Goal: Task Accomplishment & Management: Manage account settings

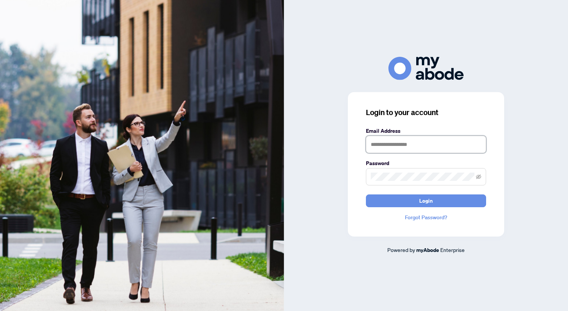
click at [432, 150] on input "text" at bounding box center [426, 144] width 120 height 17
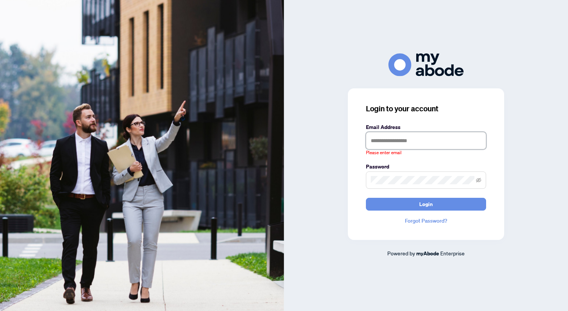
type input "**********"
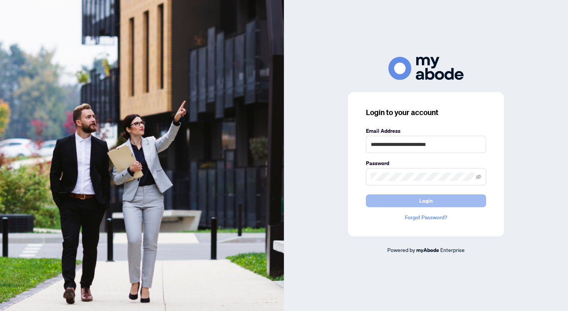
click at [430, 201] on span "Login" at bounding box center [426, 201] width 14 height 12
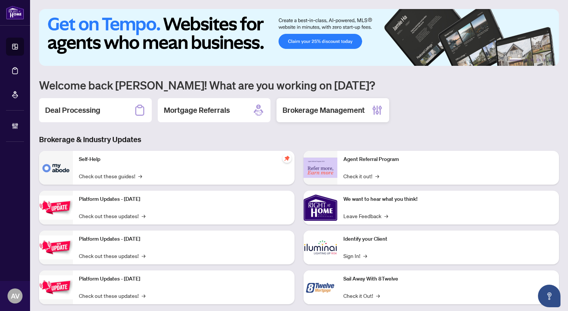
click at [317, 115] on h2 "Brokerage Management" at bounding box center [324, 110] width 82 height 11
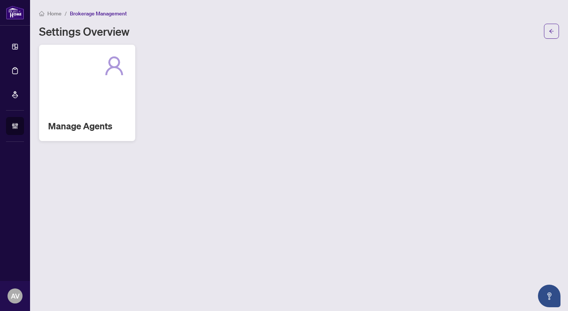
click at [89, 108] on div "Manage Agents" at bounding box center [87, 93] width 96 height 96
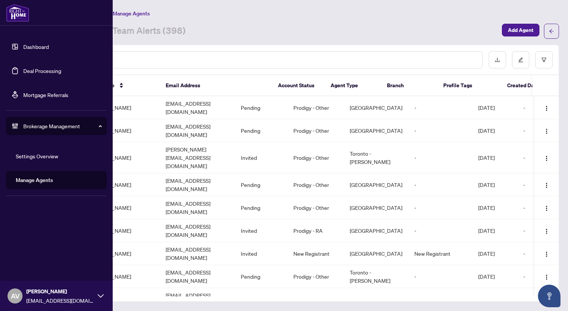
click at [40, 70] on link "Deal Processing" at bounding box center [42, 70] width 38 height 7
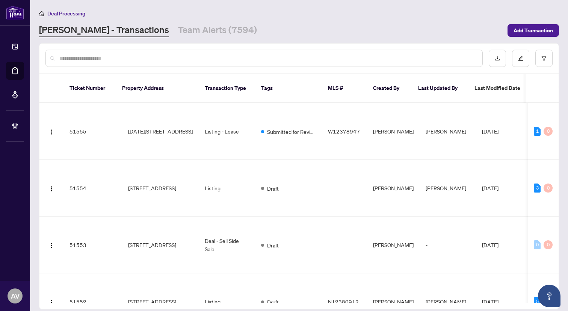
click at [182, 58] on input "text" at bounding box center [267, 58] width 417 height 8
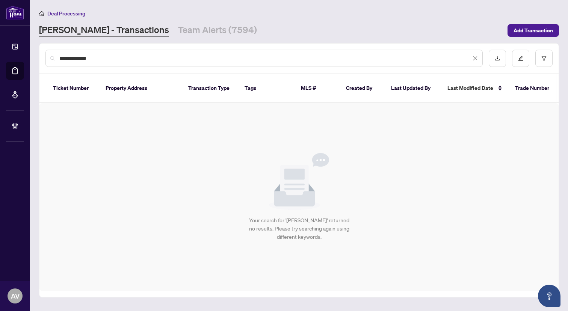
click at [75, 60] on input "**********" at bounding box center [265, 58] width 412 height 8
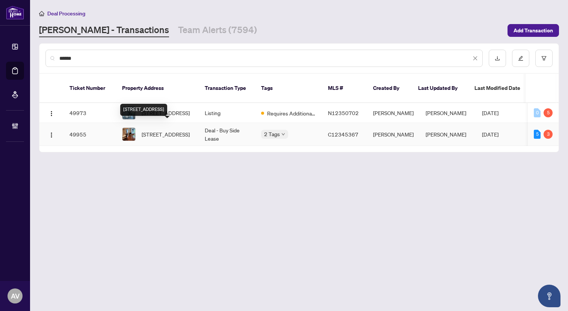
type input "******"
click at [173, 130] on span "[STREET_ADDRESS]" at bounding box center [166, 134] width 48 height 8
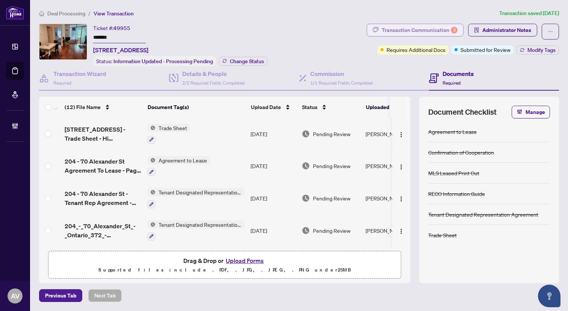
click at [438, 28] on div "Transaction Communication 3" at bounding box center [420, 30] width 76 height 12
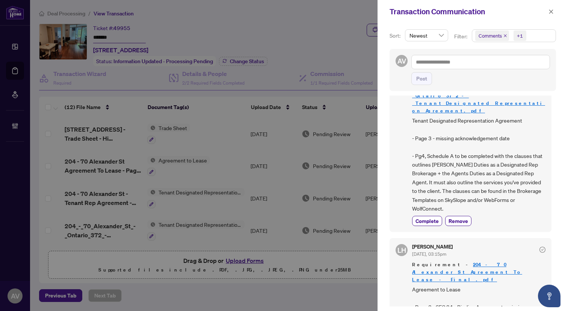
scroll to position [665, 0]
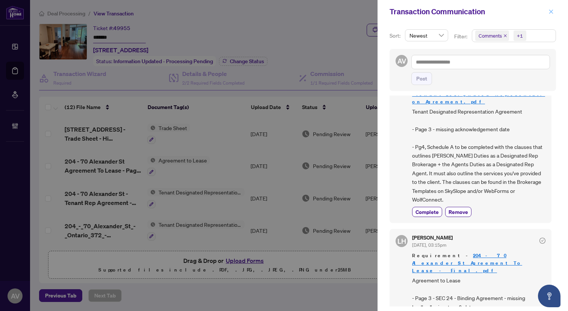
click at [552, 13] on icon "close" at bounding box center [551, 11] width 4 height 4
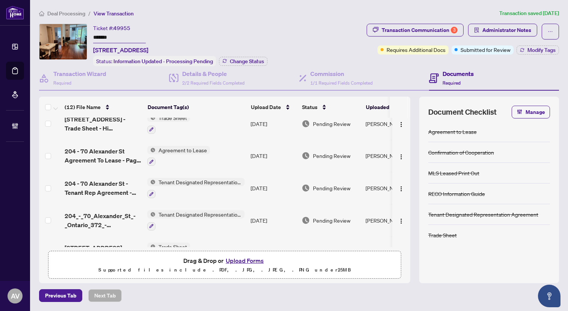
scroll to position [0, 0]
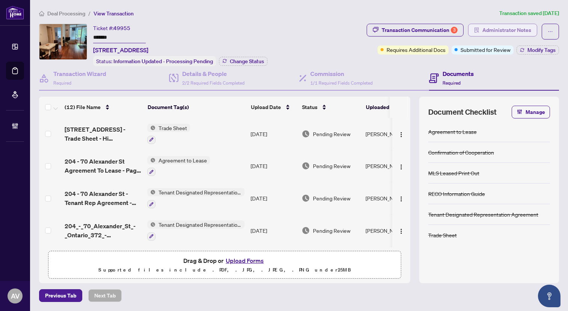
click at [515, 34] on span "Administrator Notes" at bounding box center [506, 30] width 49 height 12
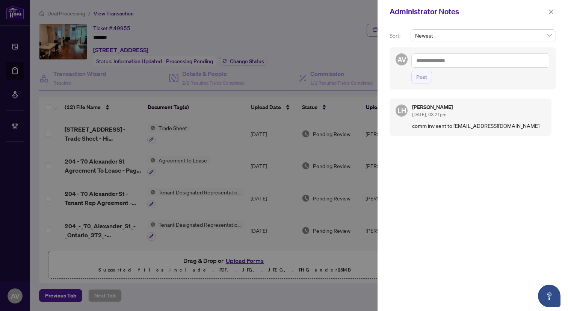
click at [452, 57] on textarea at bounding box center [480, 60] width 139 height 14
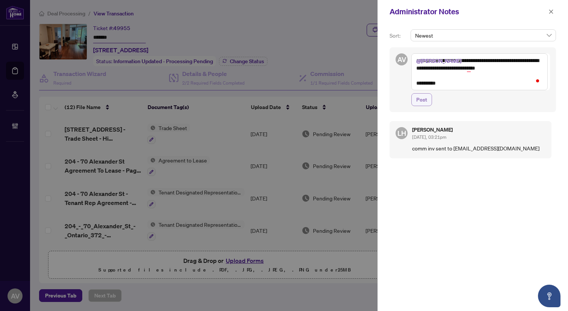
type textarea "**********"
click at [416, 104] on button "Post" at bounding box center [421, 99] width 21 height 13
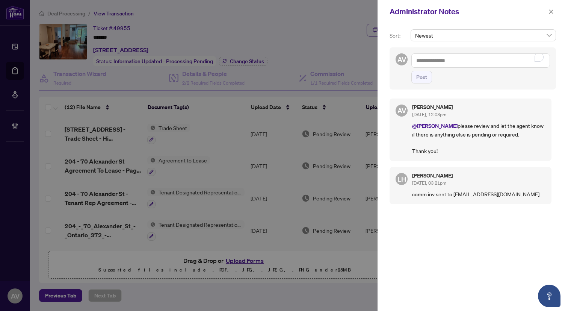
click at [557, 15] on div "Administrator Notes" at bounding box center [473, 11] width 190 height 23
click at [552, 11] on icon "close" at bounding box center [551, 11] width 5 height 5
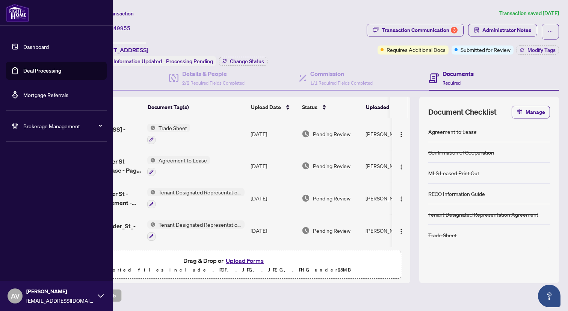
click at [42, 128] on span "Brokerage Management" at bounding box center [62, 126] width 78 height 8
click at [32, 183] on link "Manage Agents" at bounding box center [34, 180] width 37 height 7
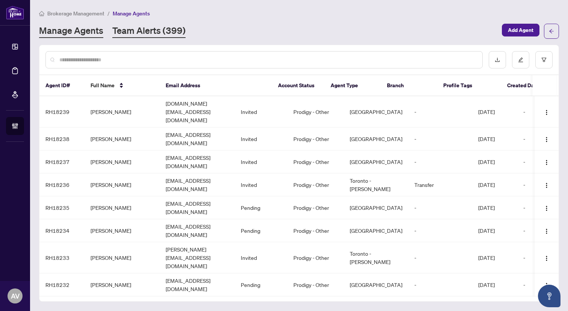
click at [151, 29] on link "Team Alerts (399)" at bounding box center [148, 31] width 73 height 14
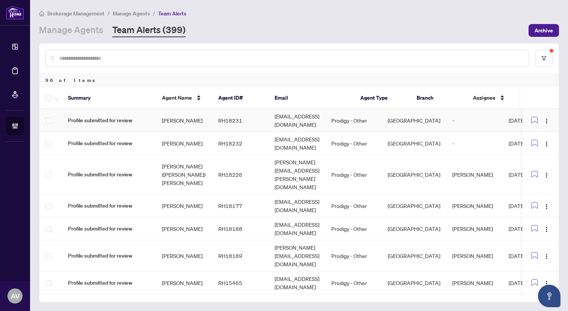
click at [178, 125] on td "[PERSON_NAME]" at bounding box center [184, 120] width 56 height 23
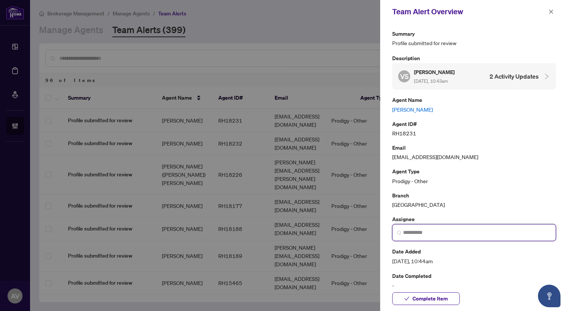
click at [434, 232] on input "search" at bounding box center [477, 232] width 148 height 8
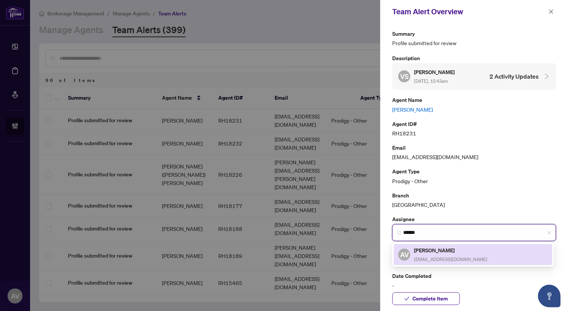
click at [460, 256] on span "[EMAIL_ADDRESS][DOMAIN_NAME]" at bounding box center [450, 259] width 73 height 6
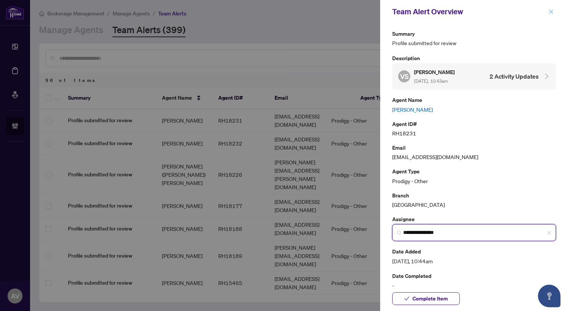
type input "**********"
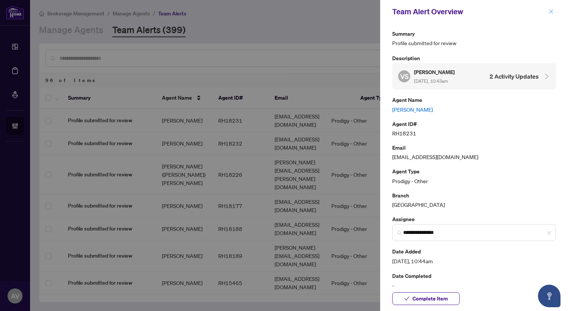
click at [553, 10] on icon "close" at bounding box center [551, 11] width 5 height 5
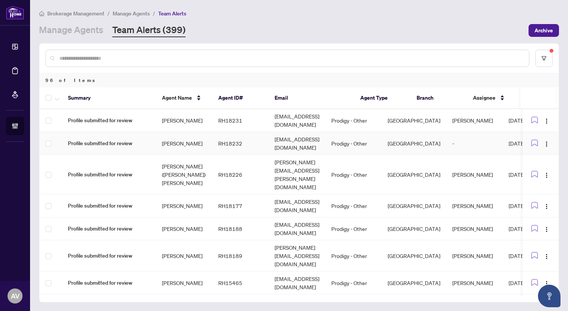
click at [179, 147] on td "[PERSON_NAME]" at bounding box center [184, 143] width 56 height 23
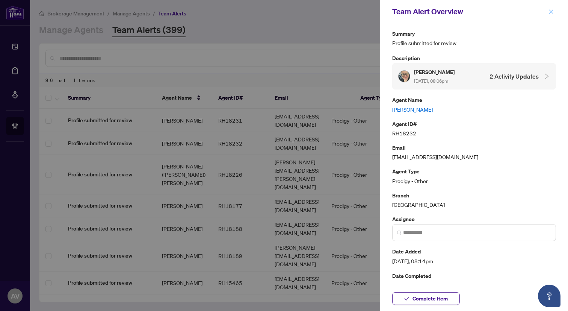
click at [553, 12] on icon "close" at bounding box center [551, 11] width 5 height 5
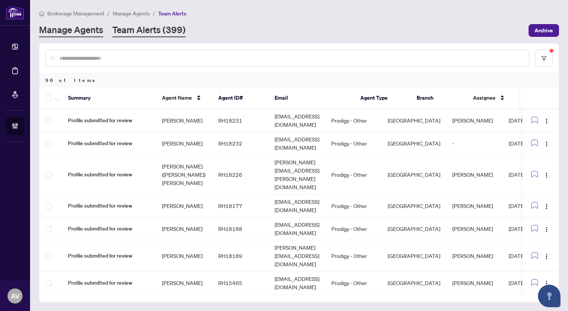
click at [79, 34] on link "Manage Agents" at bounding box center [71, 31] width 64 height 14
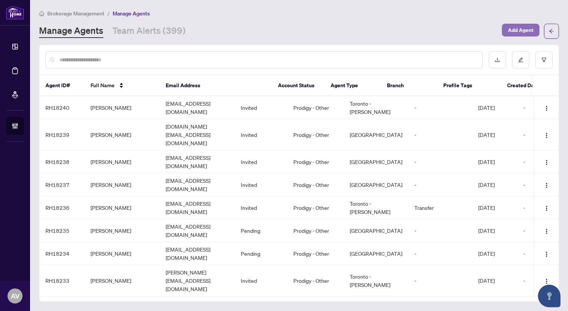
click at [524, 32] on span "Add Agent" at bounding box center [521, 30] width 26 height 12
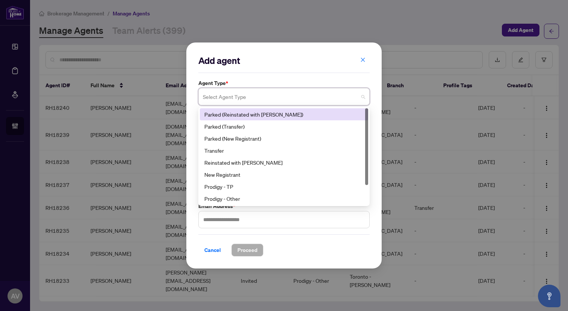
click at [253, 100] on input "search" at bounding box center [281, 97] width 156 height 17
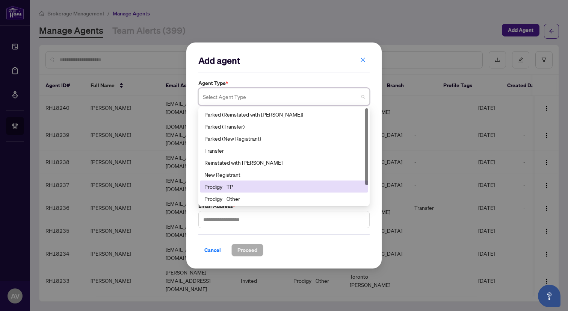
scroll to position [24, 0]
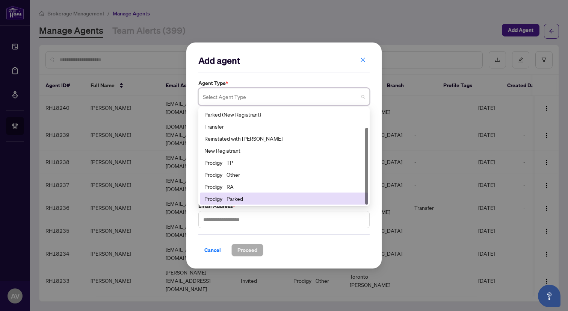
click at [236, 202] on div "Prodigy - Parked" at bounding box center [284, 198] width 168 height 12
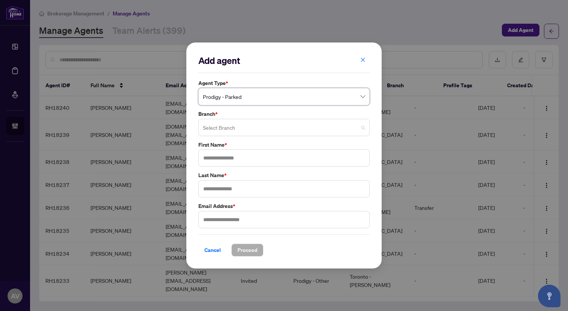
click at [217, 125] on input "search" at bounding box center [281, 128] width 156 height 17
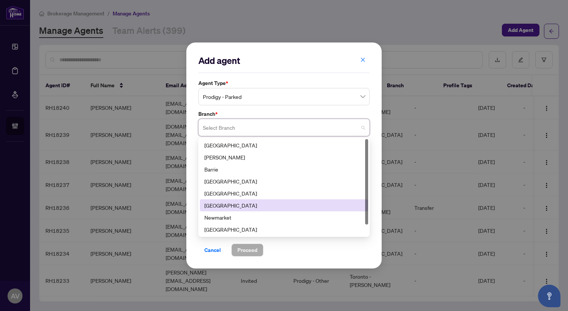
scroll to position [12, 0]
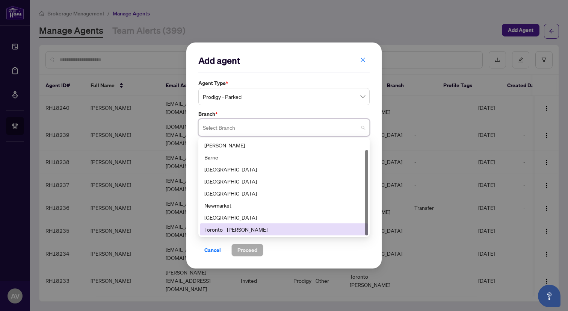
click at [234, 231] on div "Toronto - [PERSON_NAME]" at bounding box center [283, 229] width 159 height 8
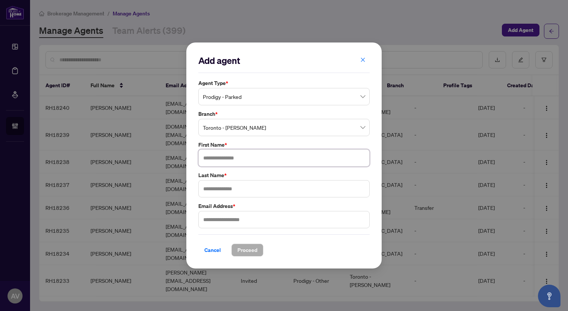
click at [224, 154] on input "text" at bounding box center [283, 157] width 171 height 17
type input "*******"
type input "****"
type input "**********"
click at [252, 250] on span "Proceed" at bounding box center [247, 250] width 20 height 12
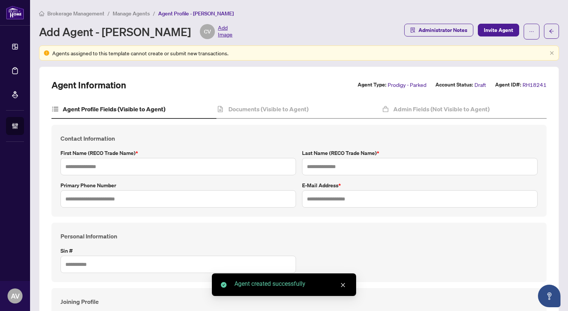
type input "*******"
type input "****"
type input "**********"
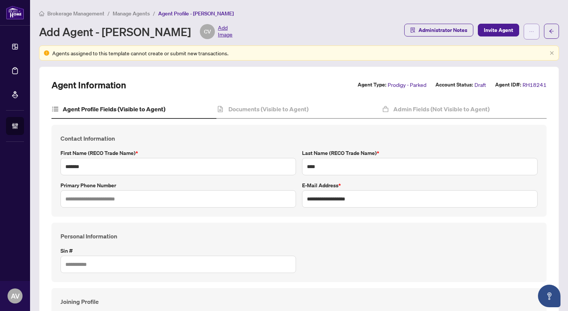
click at [532, 34] on icon "ellipsis" at bounding box center [531, 31] width 5 height 5
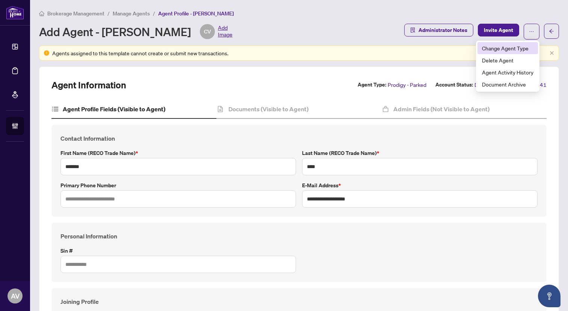
click at [509, 47] on span "Change Agent Type" at bounding box center [507, 48] width 51 height 8
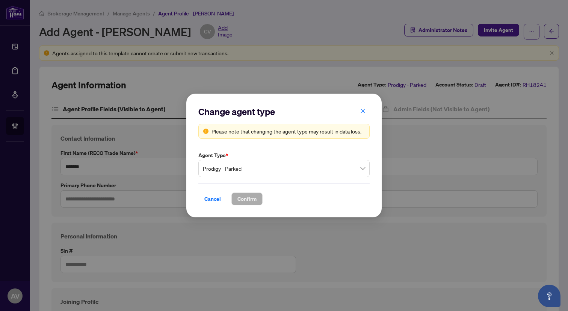
click at [282, 170] on span "Prodigy - Parked" at bounding box center [284, 168] width 162 height 14
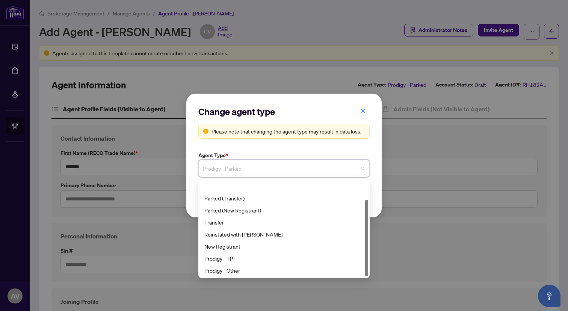
scroll to position [24, 0]
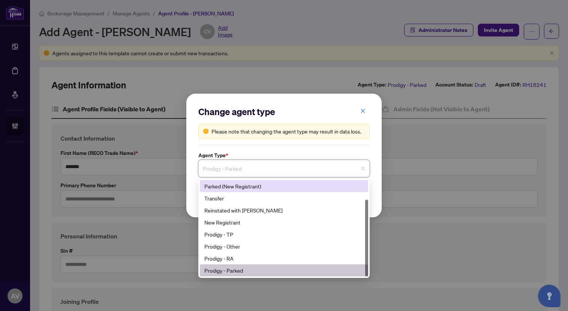
click at [270, 189] on div "Parked (New Registrant)" at bounding box center [283, 186] width 159 height 8
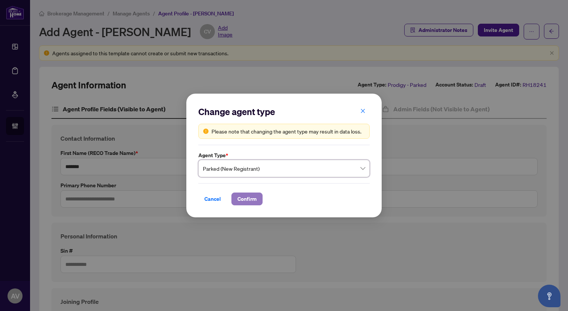
click at [242, 202] on span "Confirm" at bounding box center [246, 199] width 19 height 12
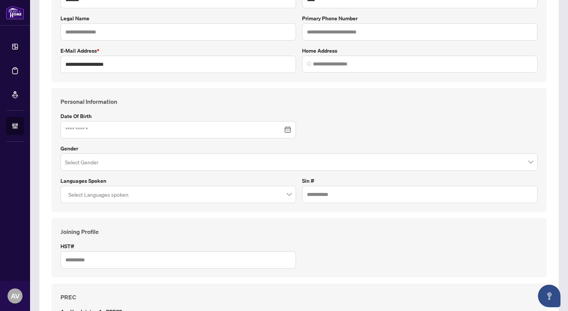
scroll to position [0, 0]
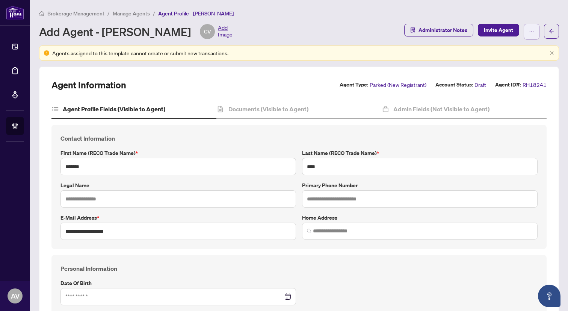
click at [534, 36] on span "button" at bounding box center [531, 32] width 5 height 12
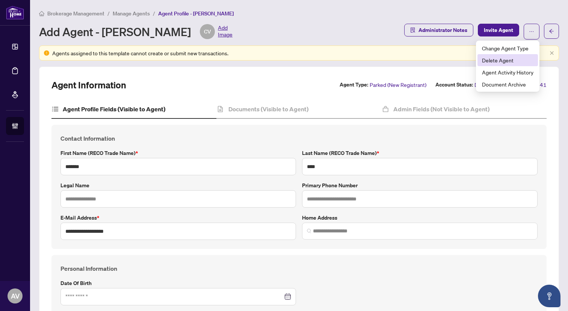
click at [493, 60] on span "Delete Agent" at bounding box center [507, 60] width 51 height 8
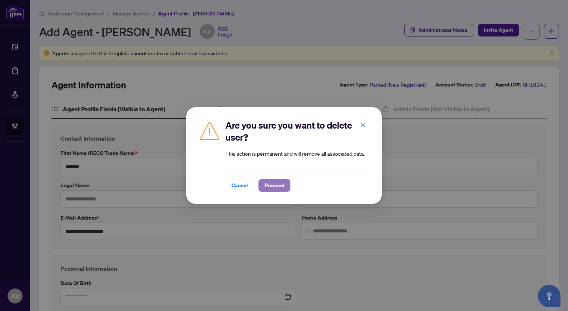
click at [282, 189] on span "Proceed" at bounding box center [275, 185] width 20 height 12
